Goal: Task Accomplishment & Management: Complete application form

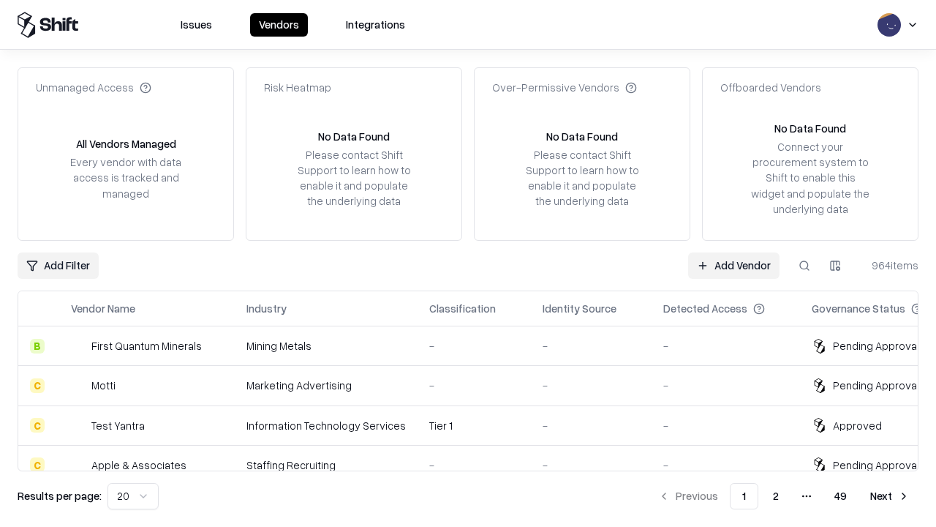
click at [734, 265] on link "Add Vendor" at bounding box center [733, 265] width 91 height 26
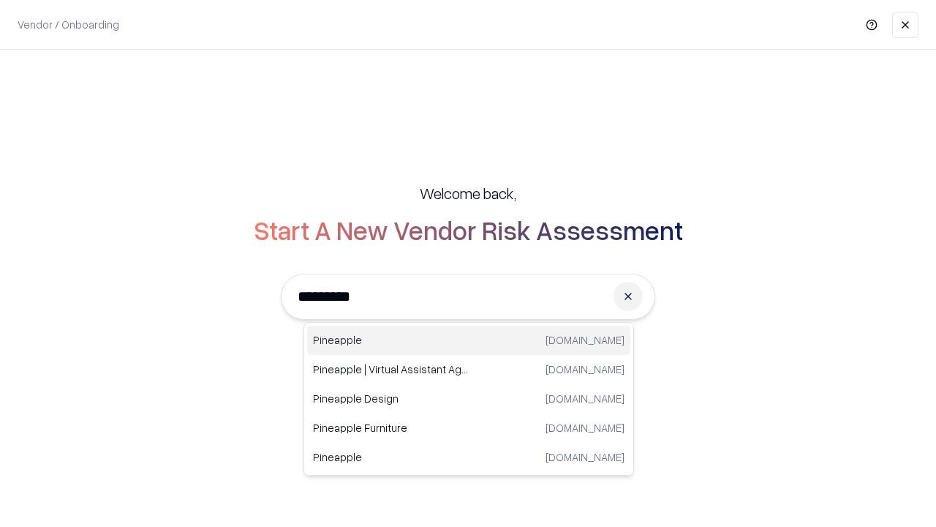
click at [469, 340] on div "Pineapple [DOMAIN_NAME]" at bounding box center [468, 340] width 323 height 29
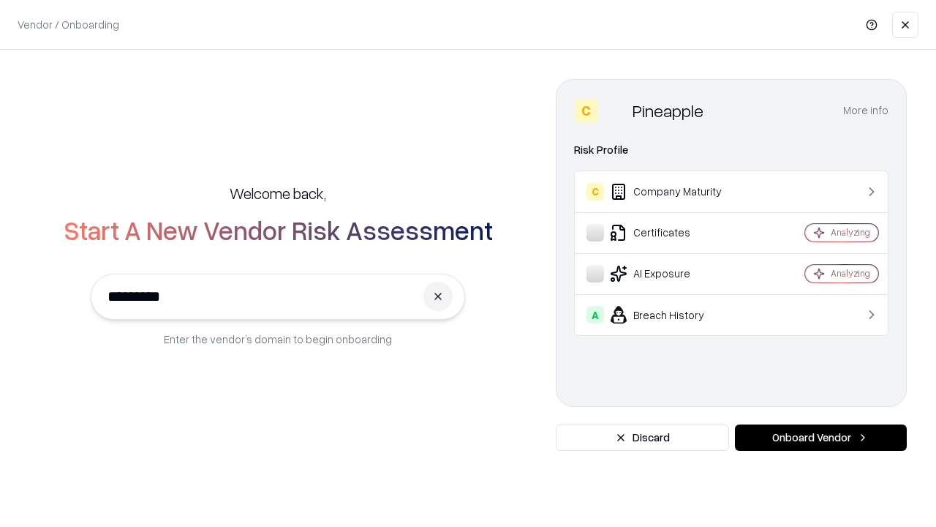
type input "*********"
click at [821, 437] on button "Onboard Vendor" at bounding box center [821, 437] width 172 height 26
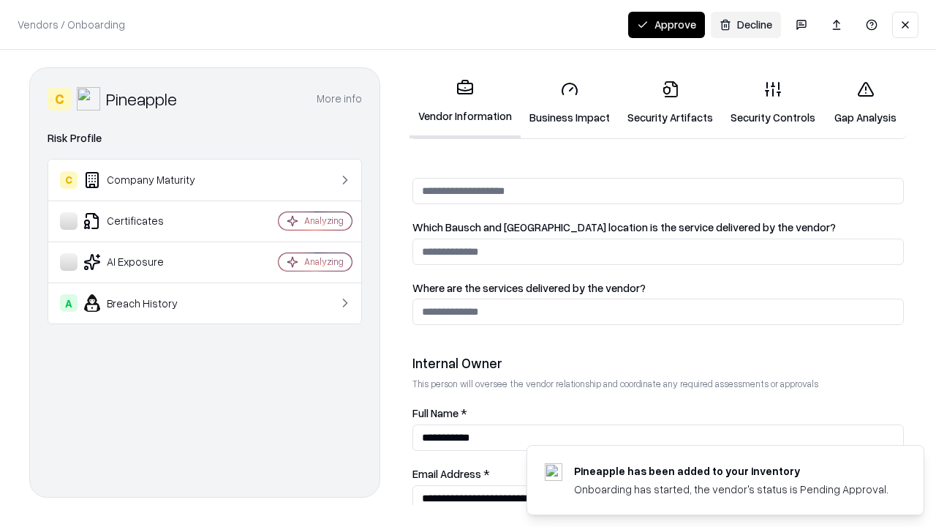
scroll to position [758, 0]
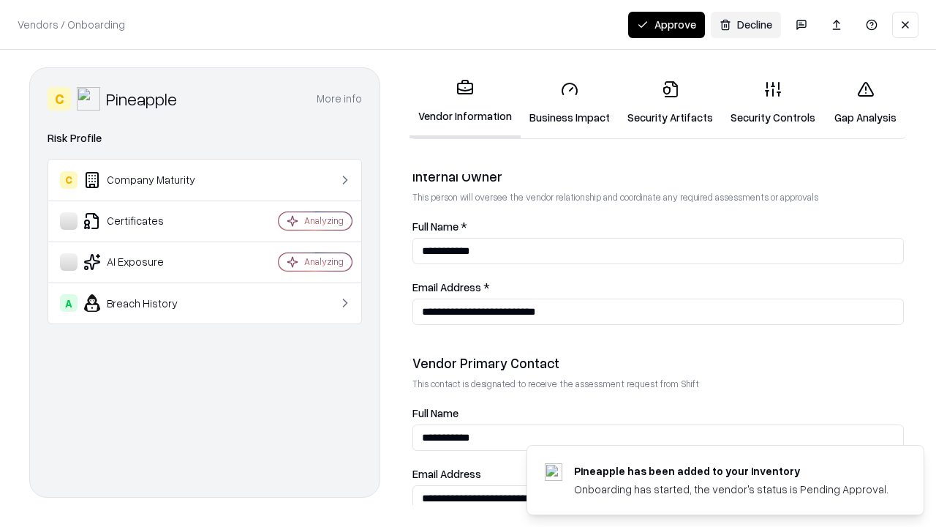
click at [570, 102] on link "Business Impact" at bounding box center [570, 103] width 98 height 68
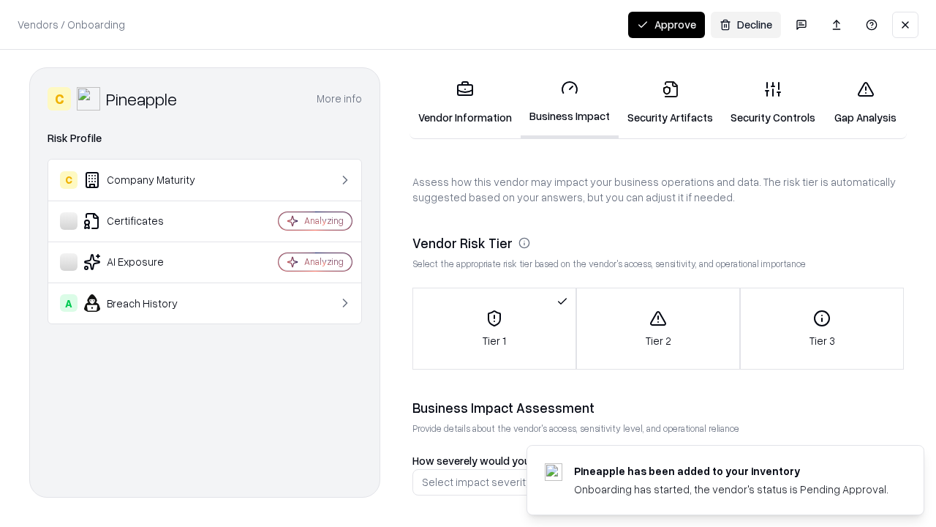
click at [670, 102] on link "Security Artifacts" at bounding box center [670, 103] width 103 height 68
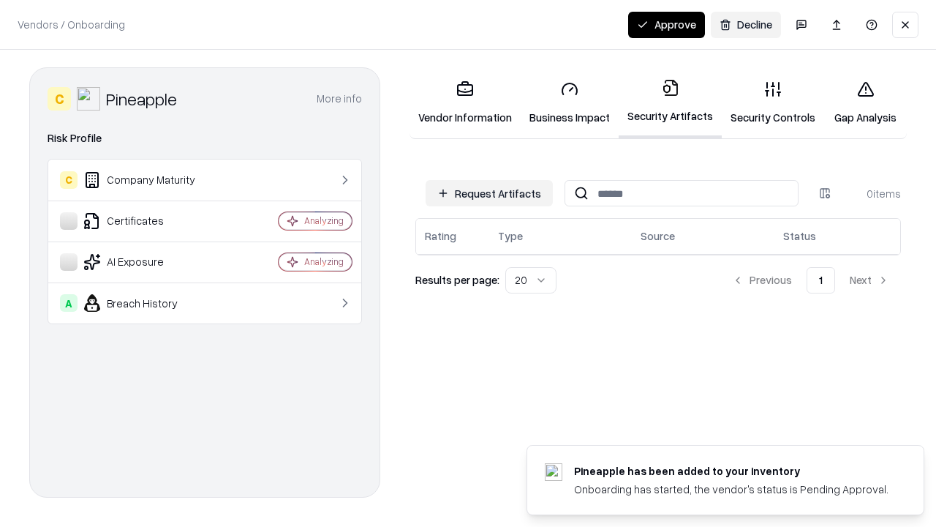
click at [489, 193] on button "Request Artifacts" at bounding box center [489, 193] width 127 height 26
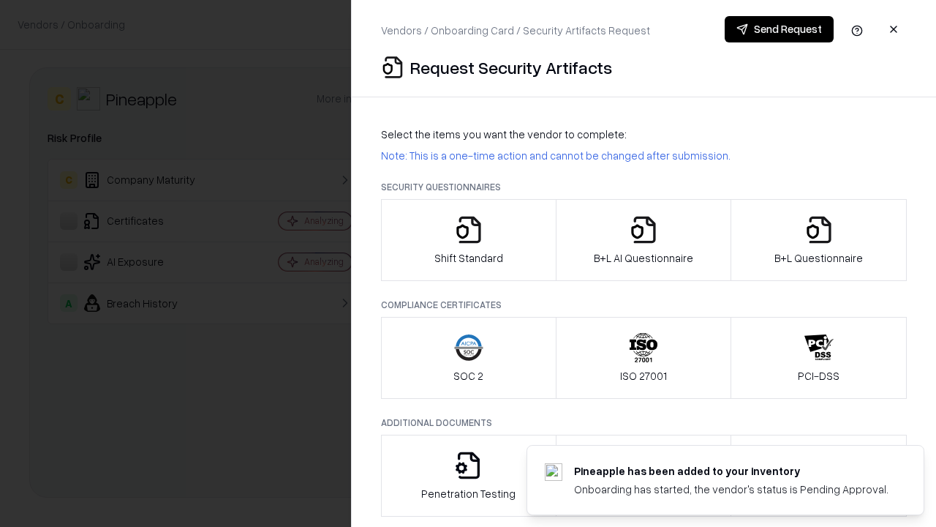
click at [468, 240] on icon "button" at bounding box center [468, 229] width 29 height 29
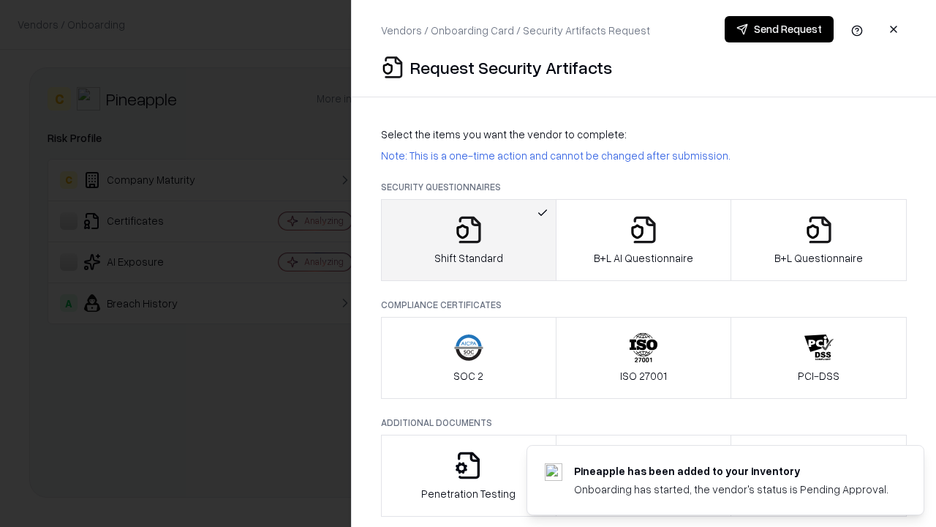
click at [779, 29] on button "Send Request" at bounding box center [779, 29] width 109 height 26
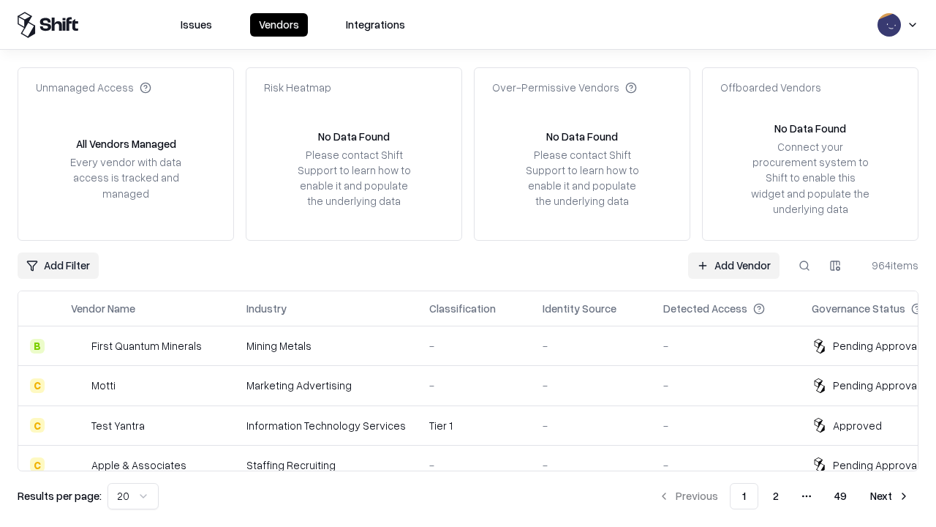
click at [805, 265] on button at bounding box center [805, 265] width 26 height 26
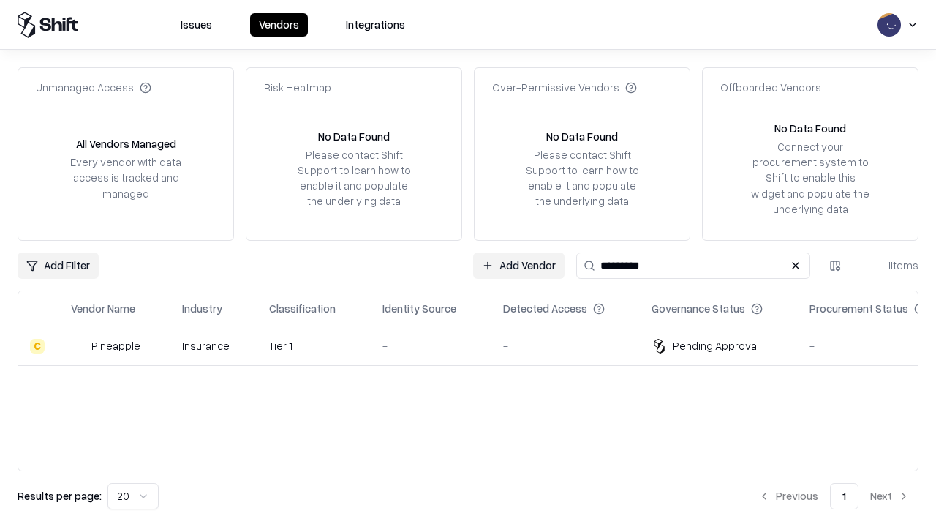
type input "*********"
click at [477, 345] on div "-" at bounding box center [431, 345] width 97 height 15
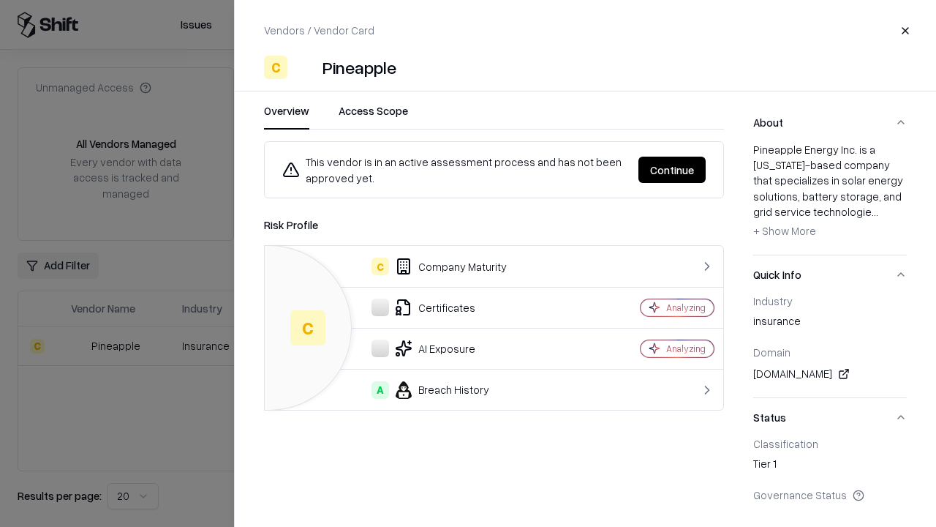
click at [672, 170] on button "Continue" at bounding box center [672, 170] width 67 height 26
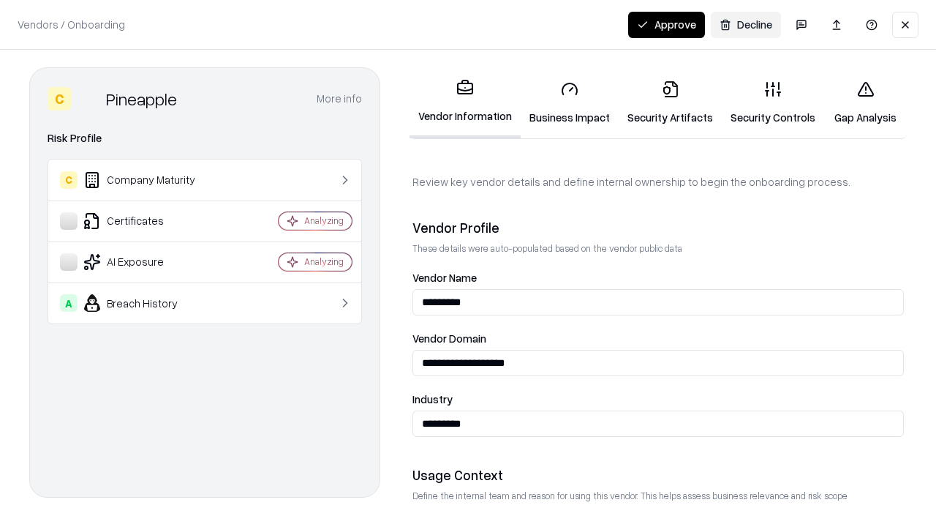
click at [670, 102] on link "Security Artifacts" at bounding box center [670, 103] width 103 height 68
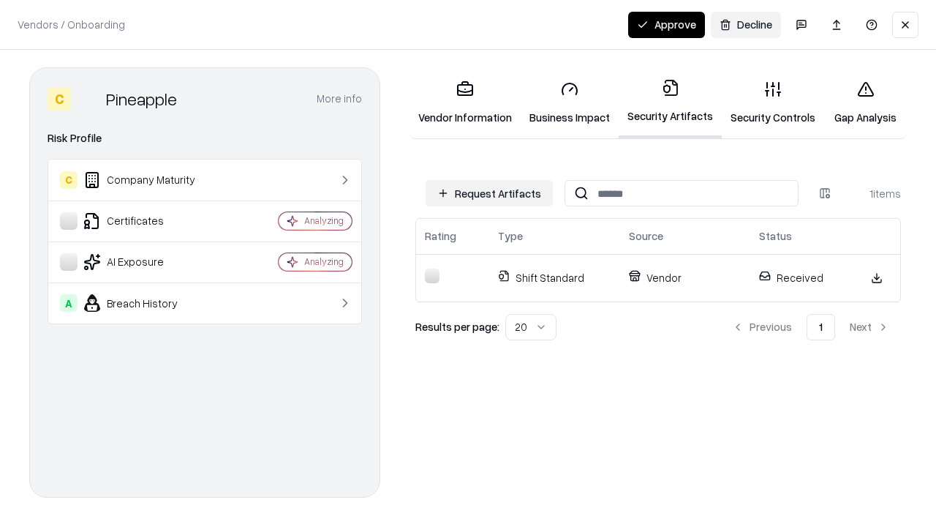
click at [666, 24] on button "Approve" at bounding box center [666, 25] width 77 height 26
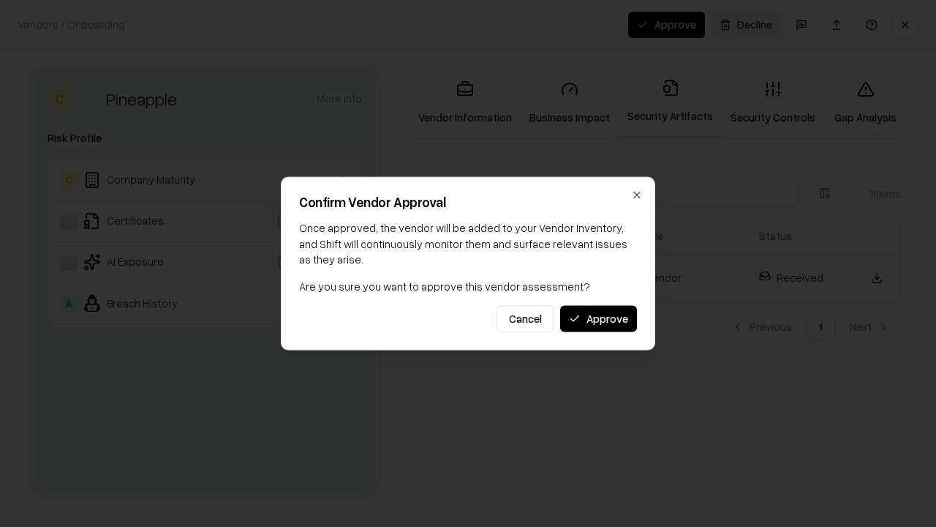
click at [598, 318] on button "Approve" at bounding box center [598, 318] width 77 height 26
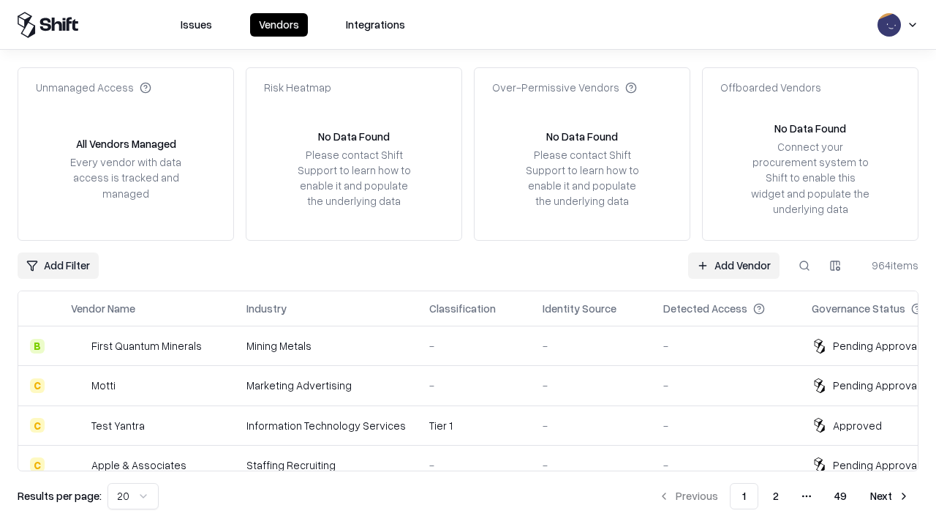
type input "*********"
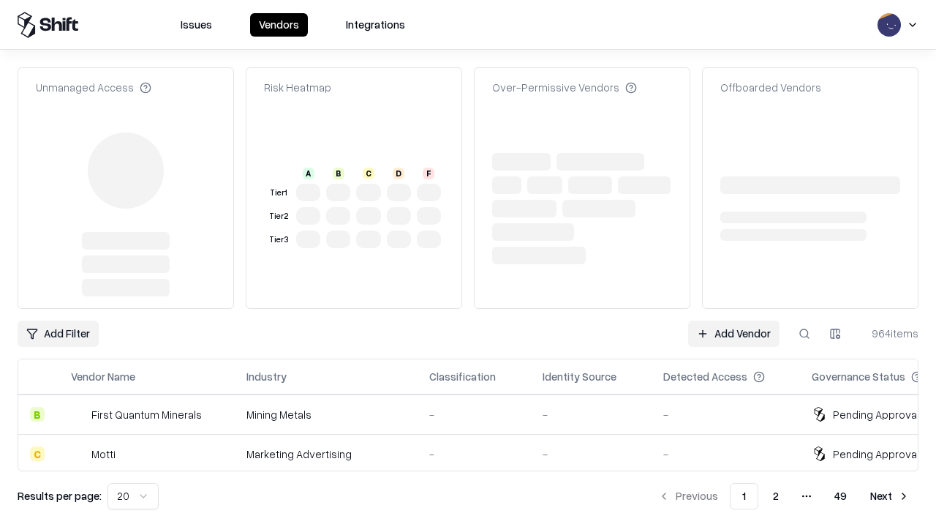
click at [734, 320] on link "Add Vendor" at bounding box center [733, 333] width 91 height 26
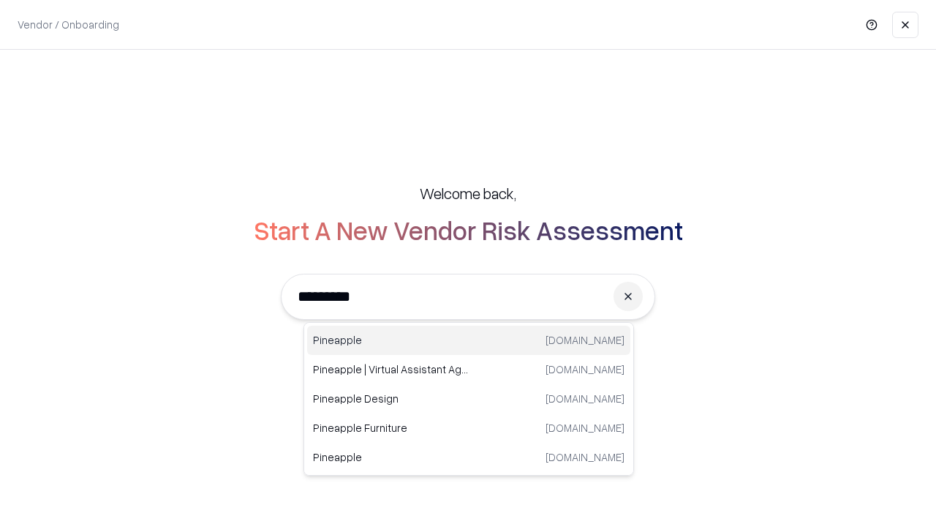
click at [469, 340] on div "Pineapple [DOMAIN_NAME]" at bounding box center [468, 340] width 323 height 29
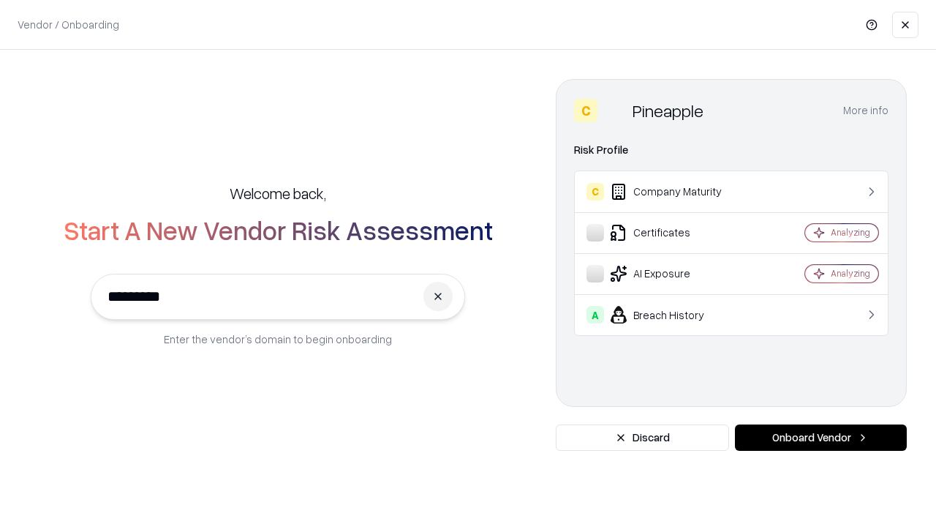
type input "*********"
click at [821, 437] on button "Onboard Vendor" at bounding box center [821, 437] width 172 height 26
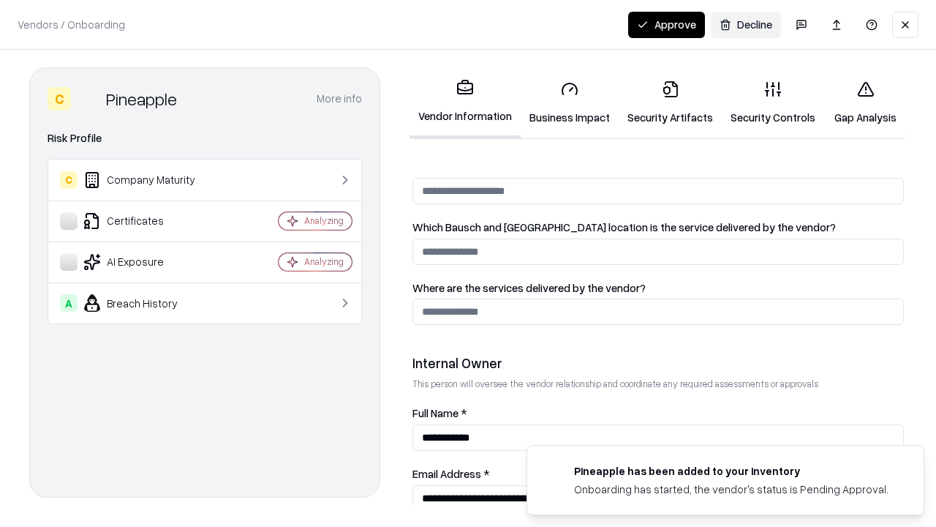
scroll to position [758, 0]
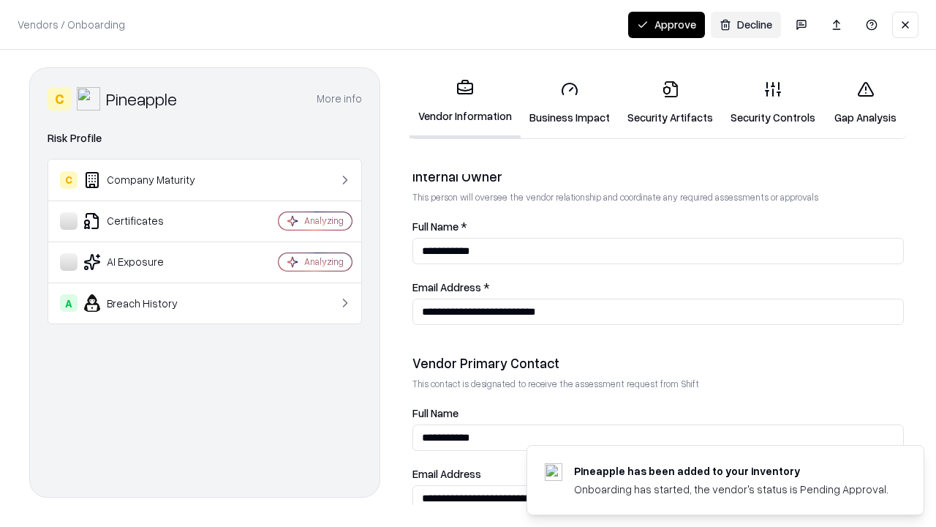
click at [666, 24] on button "Approve" at bounding box center [666, 25] width 77 height 26
